Goal: Navigation & Orientation: Find specific page/section

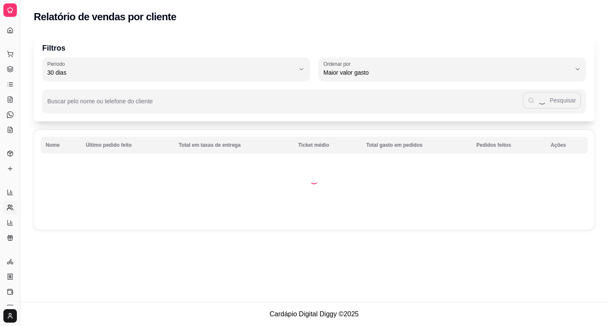
select select "30"
select select "HIGHEST_TOTAL_SPENT_WITH_ORDERS"
click at [11, 221] on icon at bounding box center [11, 222] width 0 height 3
select select "TOTAL_OF_ORDERS"
select select "7"
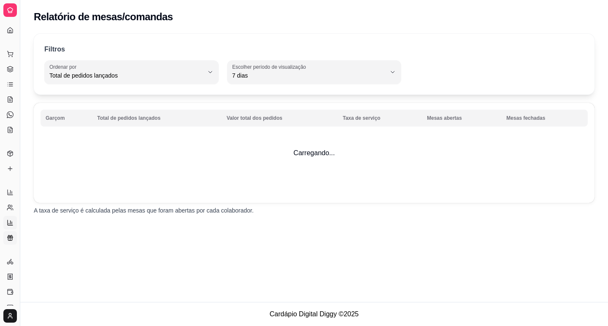
click at [7, 239] on icon at bounding box center [10, 238] width 7 height 7
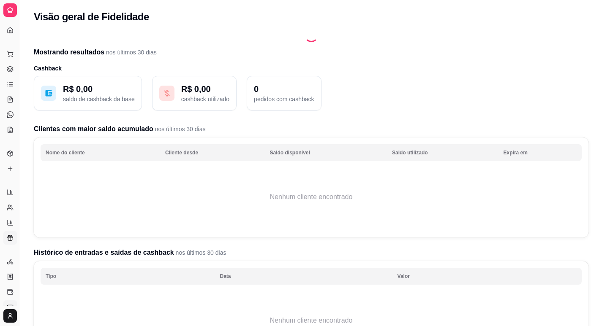
click at [10, 304] on icon at bounding box center [10, 307] width 7 height 7
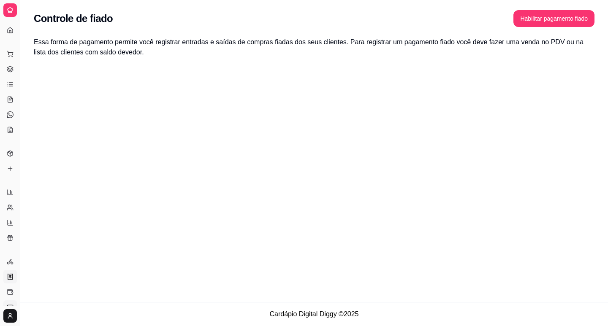
click at [10, 279] on icon at bounding box center [10, 277] width 7 height 7
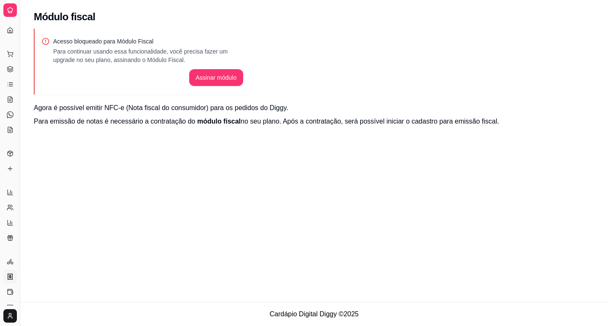
drag, startPoint x: 608, startPoint y: 138, endPoint x: 608, endPoint y: 201, distance: 63.7
click at [608, 201] on div "Módulo fiscal [PERSON_NAME] bloqueado para Módulo Fiscal Para continuar usando …" at bounding box center [314, 151] width 588 height 302
drag, startPoint x: 608, startPoint y: 120, endPoint x: 605, endPoint y: 184, distance: 64.2
click at [608, 186] on div "Módulo fiscal [PERSON_NAME] bloqueado para Módulo Fiscal Para continuar usando …" at bounding box center [314, 151] width 588 height 302
drag, startPoint x: 608, startPoint y: 191, endPoint x: 607, endPoint y: 268, distance: 76.8
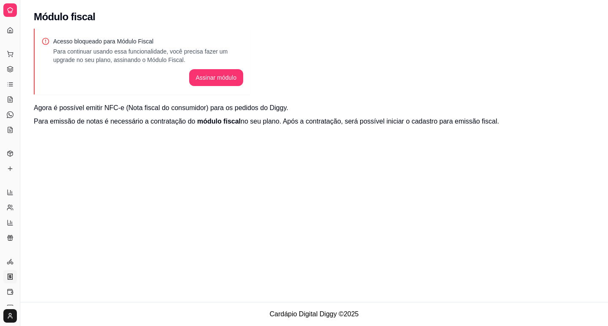
click at [608, 275] on div "Módulo fiscal [PERSON_NAME] bloqueado para Módulo Fiscal Para continuar usando …" at bounding box center [314, 151] width 588 height 302
drag, startPoint x: 608, startPoint y: 31, endPoint x: 599, endPoint y: 112, distance: 82.0
click at [604, 126] on div "Acesso bloqueado para Módulo Fiscal Para continuar usando essa funcionalidade, …" at bounding box center [314, 88] width 588 height 118
drag, startPoint x: 608, startPoint y: 54, endPoint x: 585, endPoint y: 54, distance: 22.8
click at [607, 53] on div "Acesso bloqueado para Módulo Fiscal Para continuar usando essa funcionalidade, …" at bounding box center [314, 88] width 588 height 118
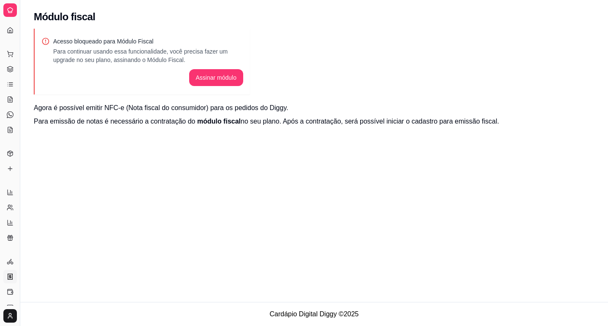
click at [596, 59] on div "Acesso bloqueado para Módulo Fiscal Para continuar usando essa funcionalidade, …" at bounding box center [314, 88] width 588 height 118
click at [448, 68] on div "Acesso bloqueado para Módulo Fiscal Para continuar usando essa funcionalidade, …" at bounding box center [314, 88] width 588 height 118
drag, startPoint x: 448, startPoint y: 69, endPoint x: 448, endPoint y: 76, distance: 6.8
click at [448, 69] on div "Acesso bloqueado para Módulo Fiscal Para continuar usando essa funcionalidade, …" at bounding box center [314, 88] width 588 height 118
click at [362, 226] on div "Módulo fiscal [PERSON_NAME] bloqueado para Módulo Fiscal Para continuar usando …" at bounding box center [314, 151] width 588 height 302
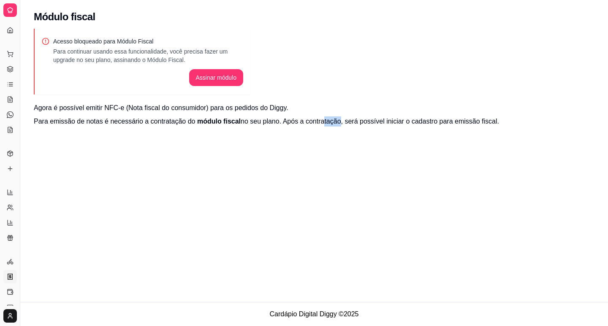
drag, startPoint x: 331, startPoint y: 240, endPoint x: 279, endPoint y: 236, distance: 52.5
click at [312, 258] on div "Módulo fiscal [PERSON_NAME] bloqueado para Módulo Fiscal Para continuar usando …" at bounding box center [314, 151] width 588 height 302
click at [608, 135] on div "Acesso bloqueado para Módulo Fiscal Para continuar usando essa funcionalidade, …" at bounding box center [314, 88] width 588 height 118
drag, startPoint x: 608, startPoint y: 166, endPoint x: 511, endPoint y: 162, distance: 96.3
click at [608, 167] on div "Módulo fiscal [PERSON_NAME] bloqueado para Módulo Fiscal Para continuar usando …" at bounding box center [314, 151] width 588 height 302
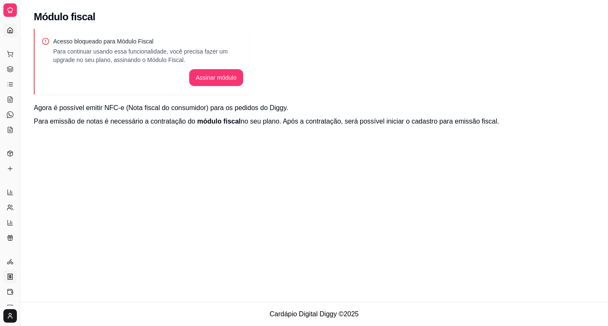
click at [8, 30] on icon at bounding box center [10, 30] width 7 height 7
